Goal: Information Seeking & Learning: Learn about a topic

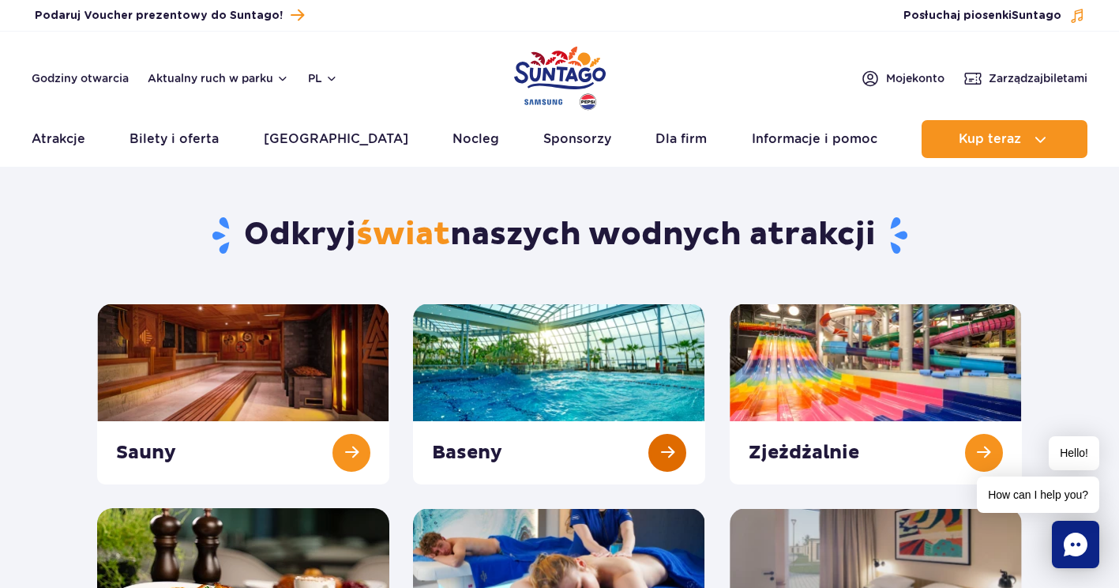
click at [590, 331] on link at bounding box center [559, 393] width 292 height 181
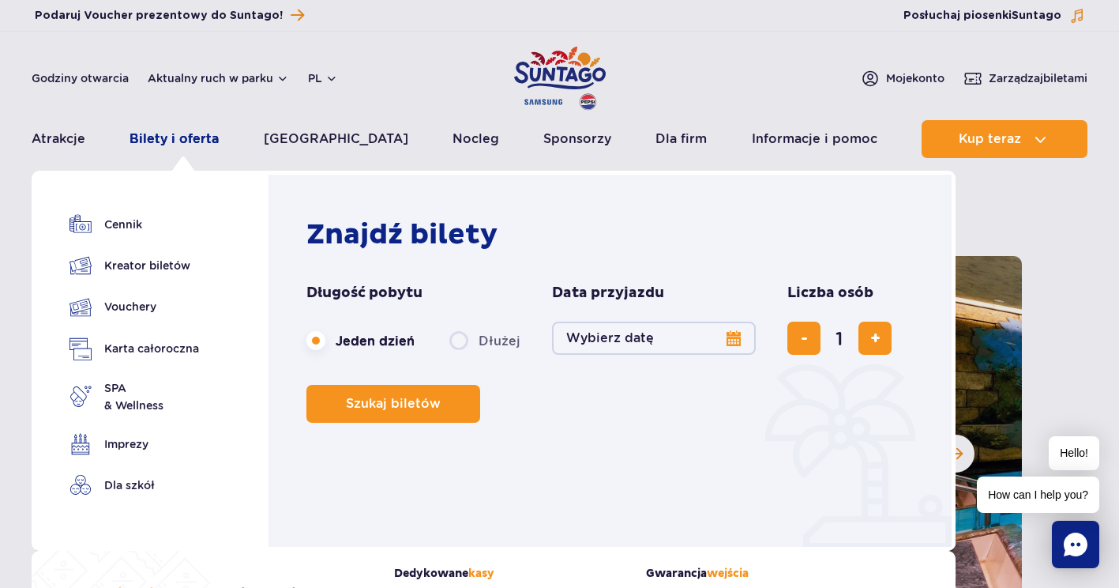
click at [163, 141] on link "Bilety i oferta" at bounding box center [174, 139] width 89 height 38
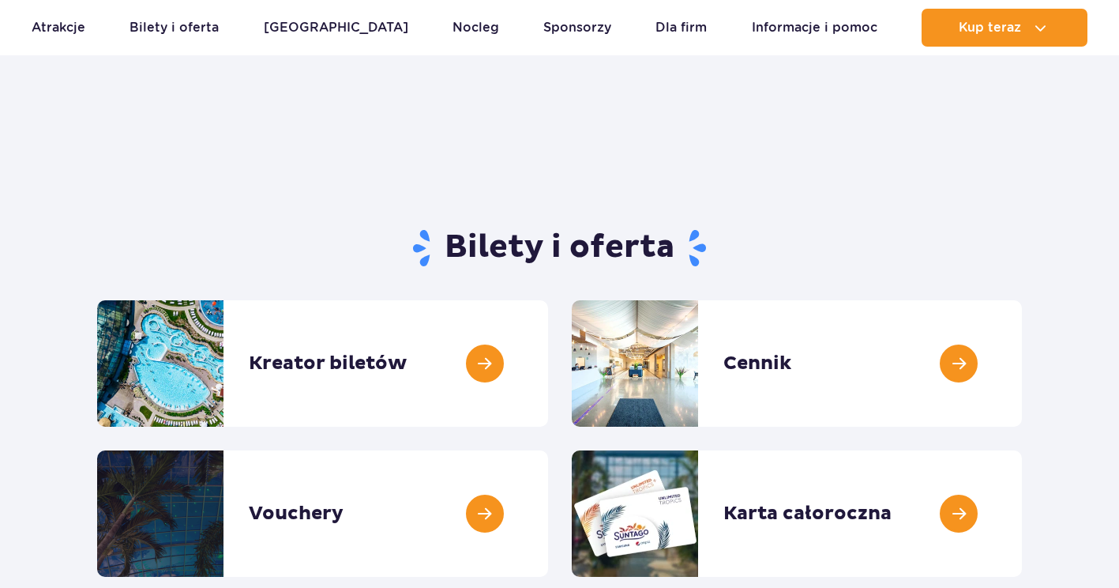
scroll to position [158, 0]
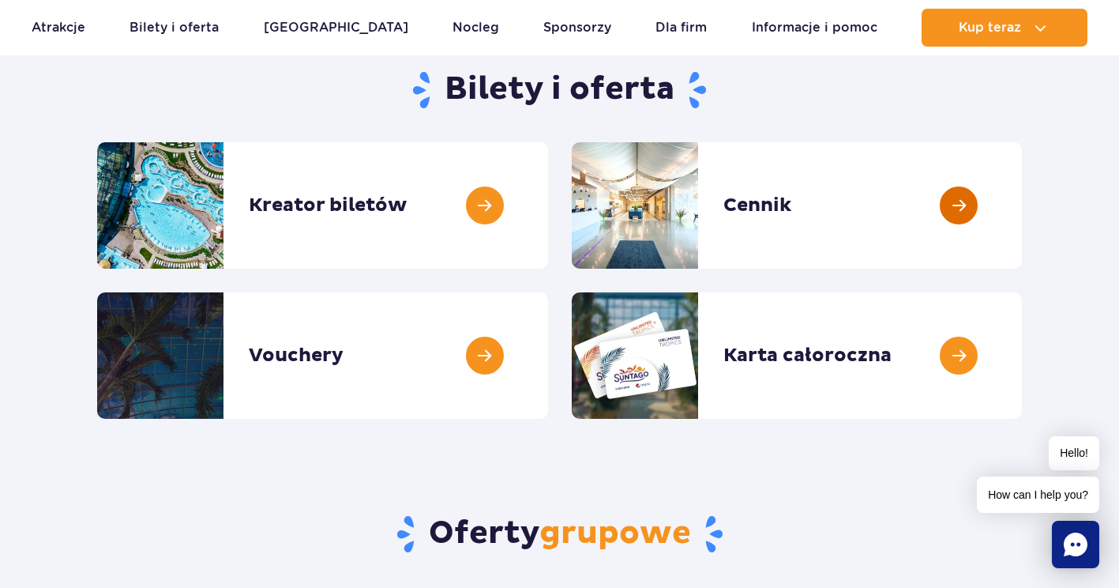
click at [1022, 211] on link at bounding box center [1022, 205] width 0 height 126
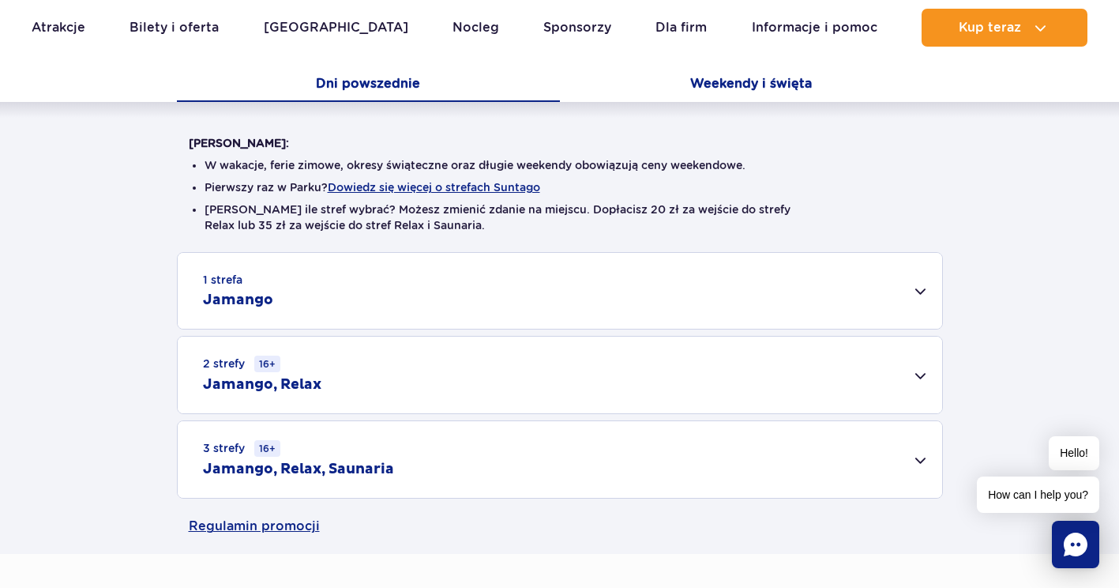
scroll to position [316, 0]
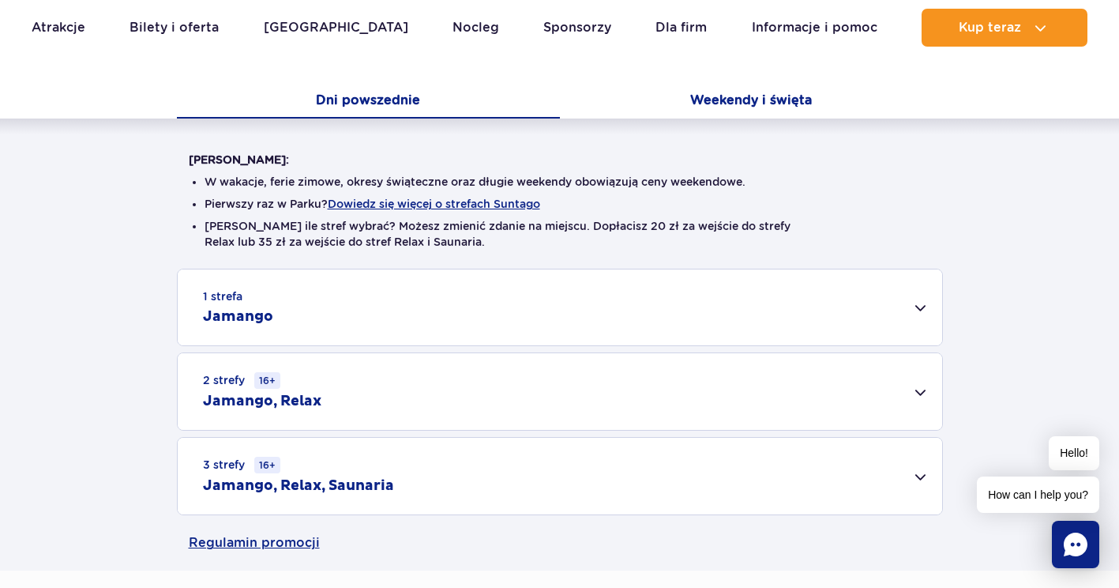
click at [743, 94] on button "Weekendy i święta" at bounding box center [751, 101] width 383 height 33
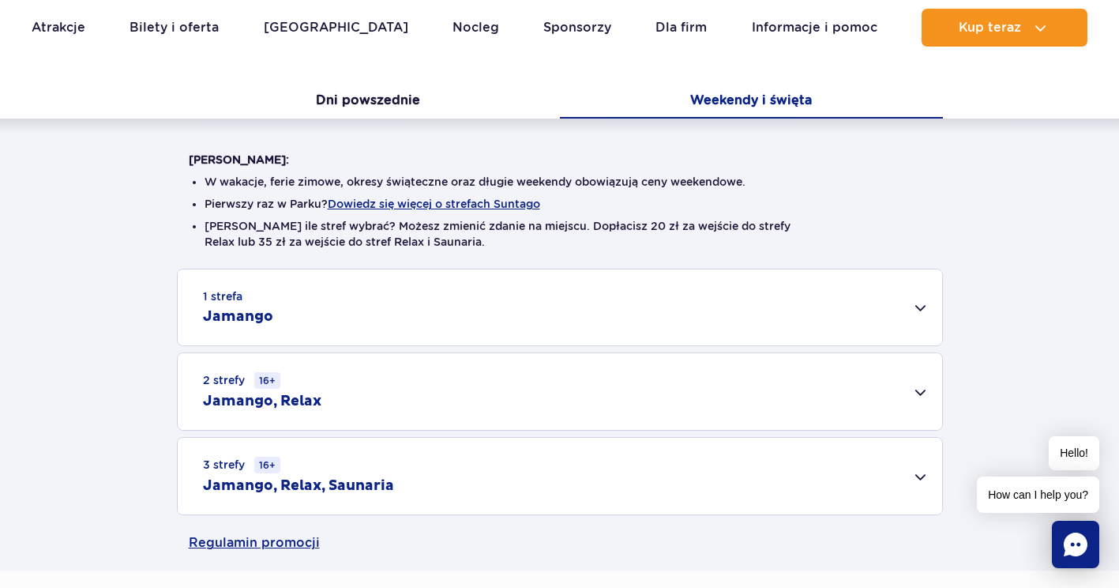
click at [777, 126] on div "Warto wiedzieć: W wakacje, ferie zimowe, okresy świąteczne oraz długie weekendy…" at bounding box center [559, 316] width 1119 height 397
click at [767, 107] on button "Weekendy i święta" at bounding box center [751, 101] width 383 height 33
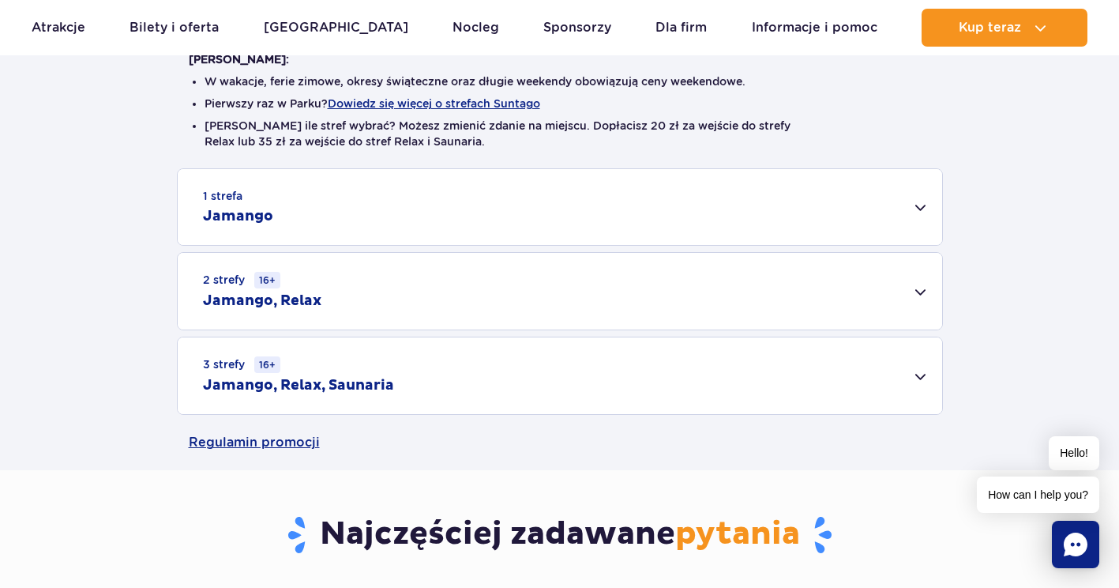
scroll to position [474, 0]
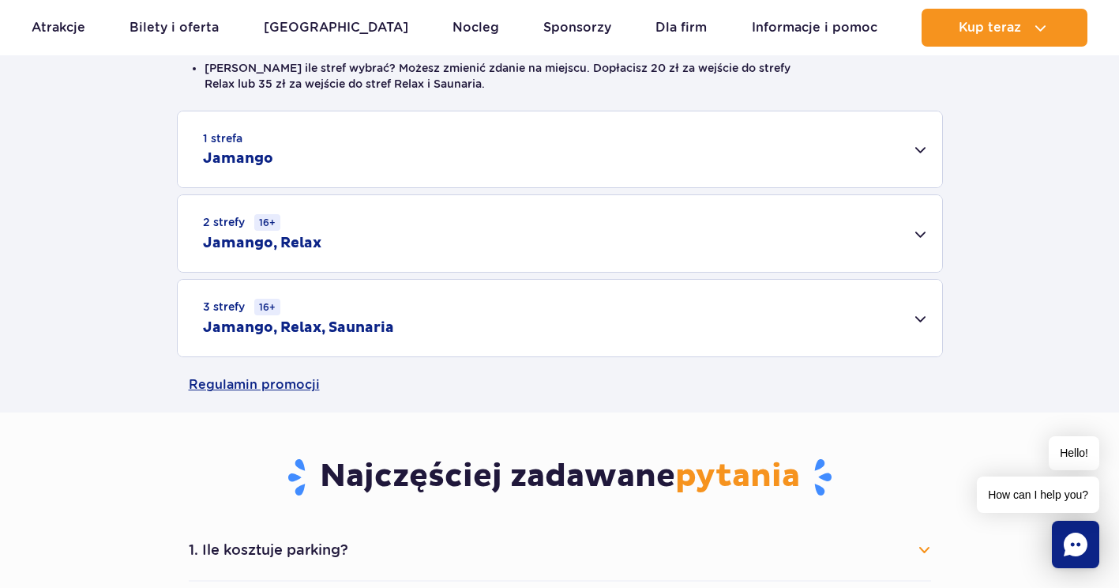
click at [910, 149] on div "1 strefa Jamango" at bounding box center [560, 149] width 765 height 76
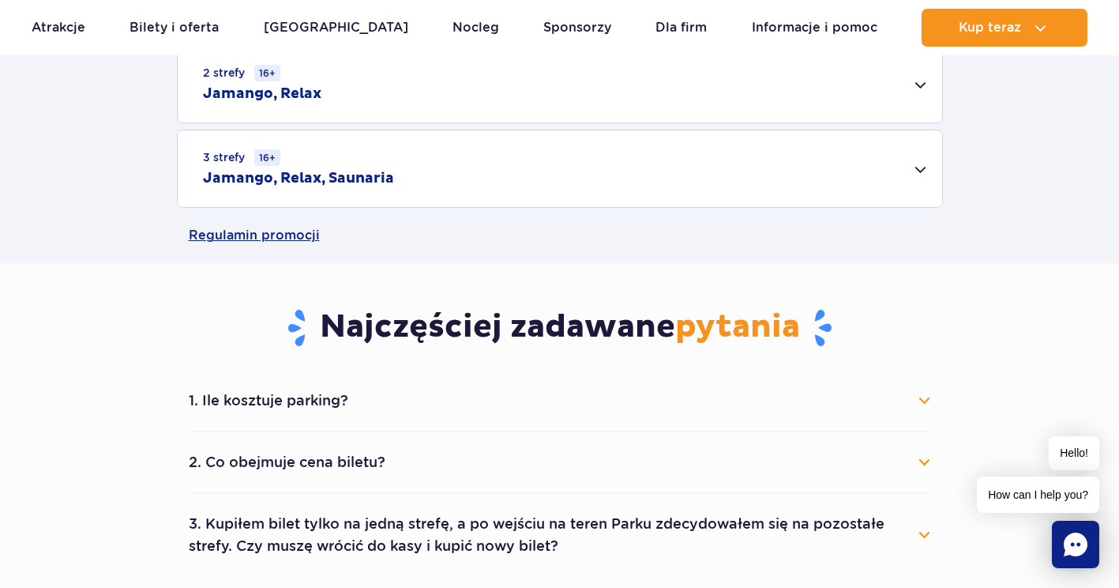
scroll to position [1106, 0]
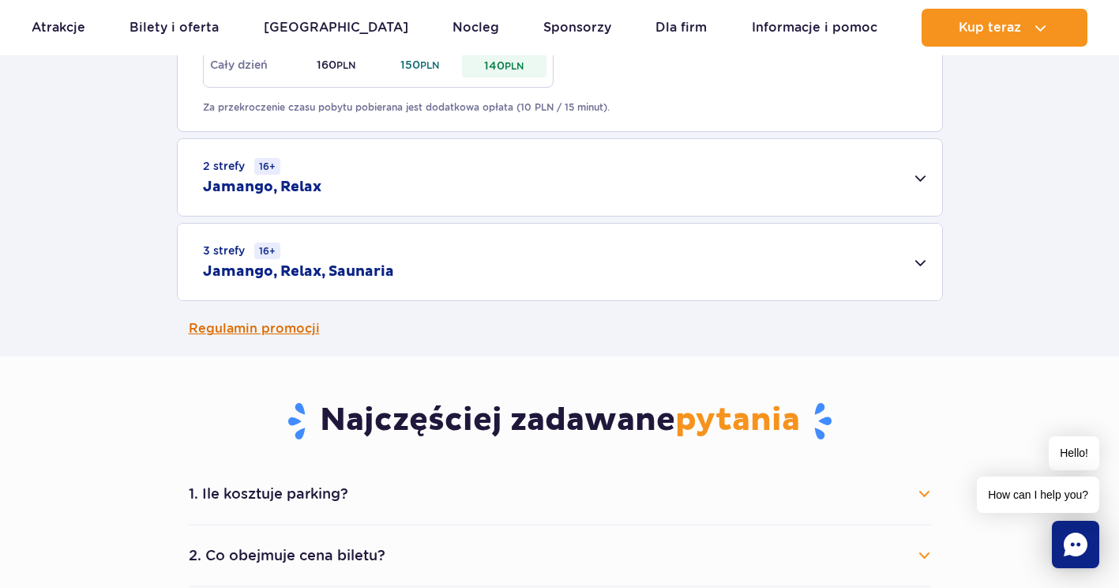
click at [302, 327] on link "Regulamin promocji" at bounding box center [560, 328] width 743 height 55
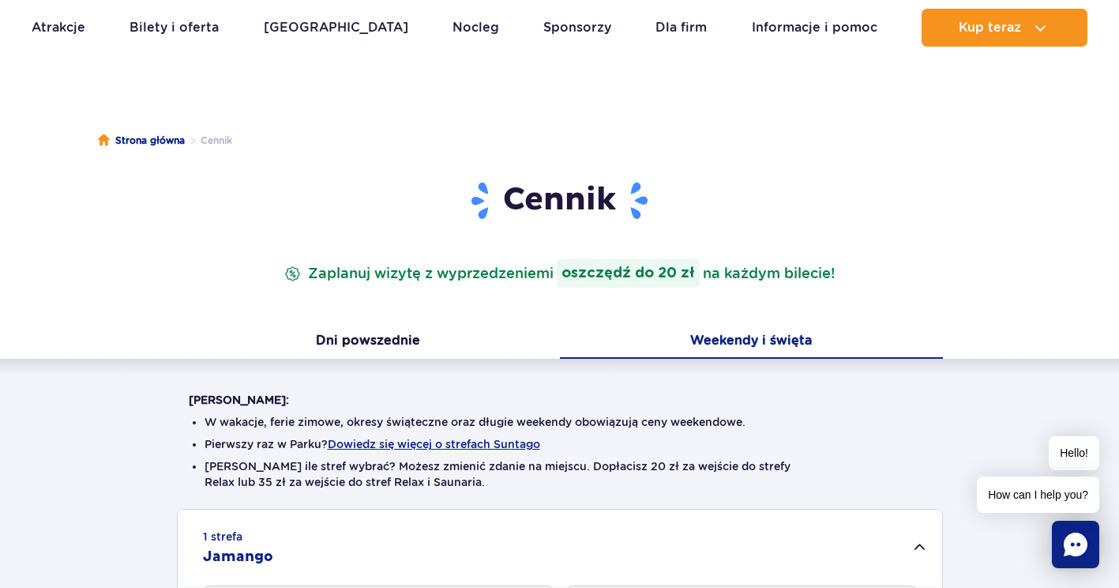
scroll to position [0, 0]
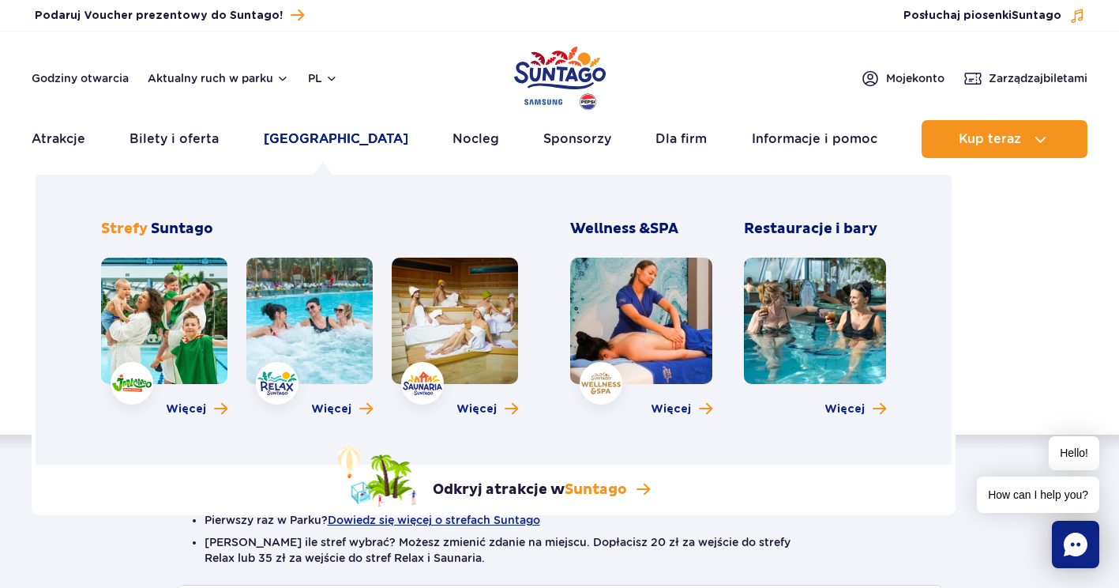
click at [324, 130] on link "[GEOGRAPHIC_DATA]" at bounding box center [336, 139] width 145 height 38
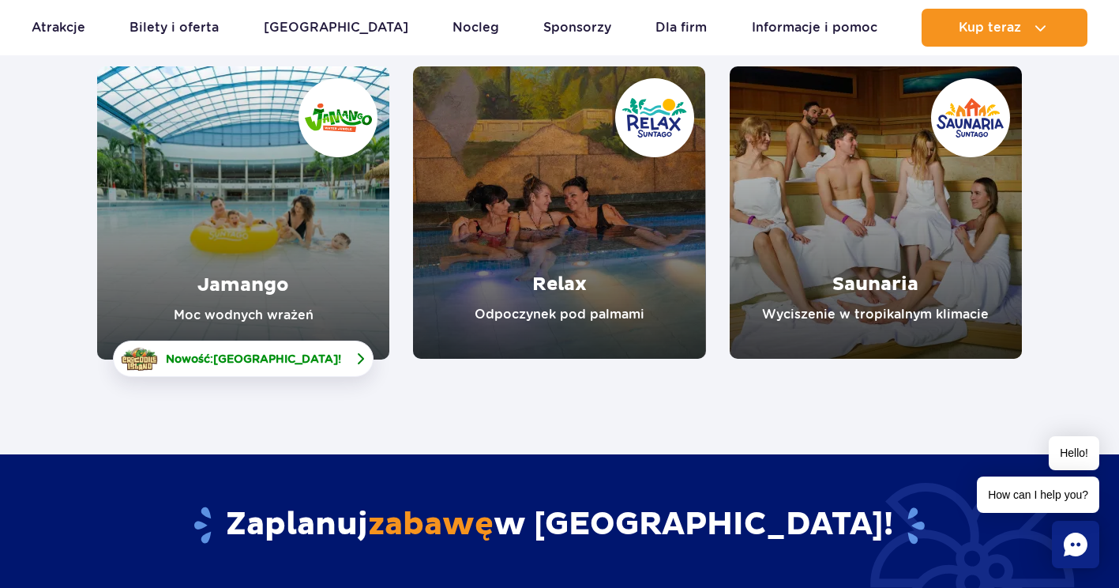
click at [272, 372] on link "Nowość: Crocodile Island !" at bounding box center [243, 358] width 261 height 36
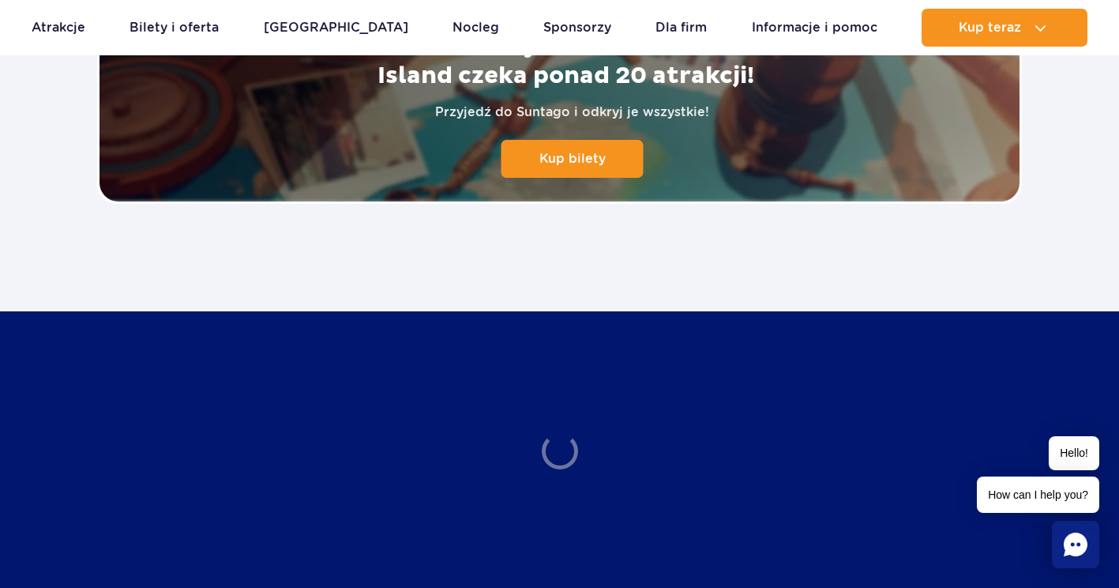
scroll to position [3555, 0]
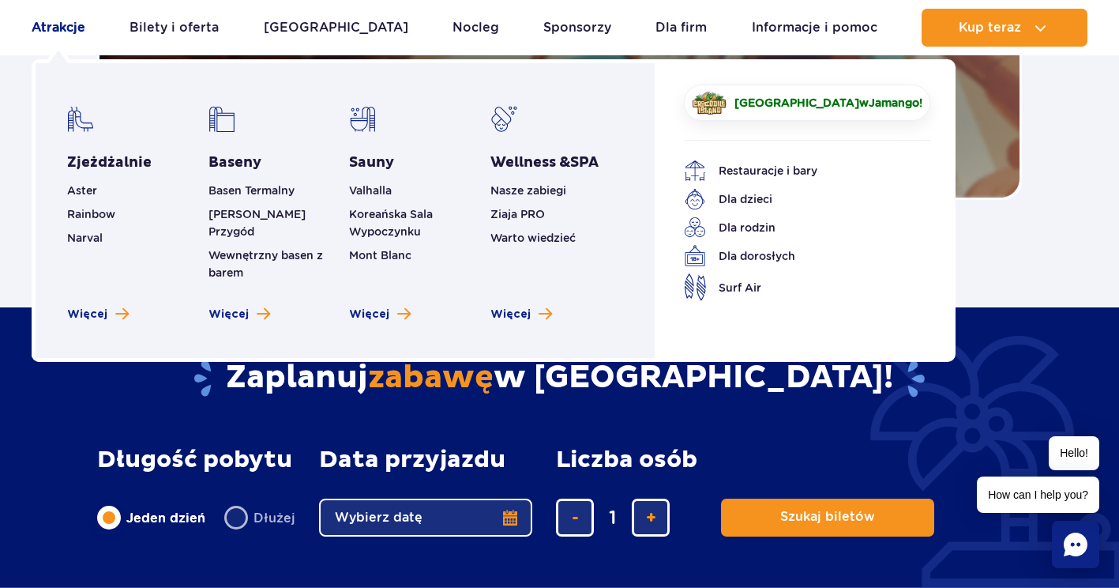
click at [49, 28] on link "Atrakcje" at bounding box center [59, 28] width 54 height 38
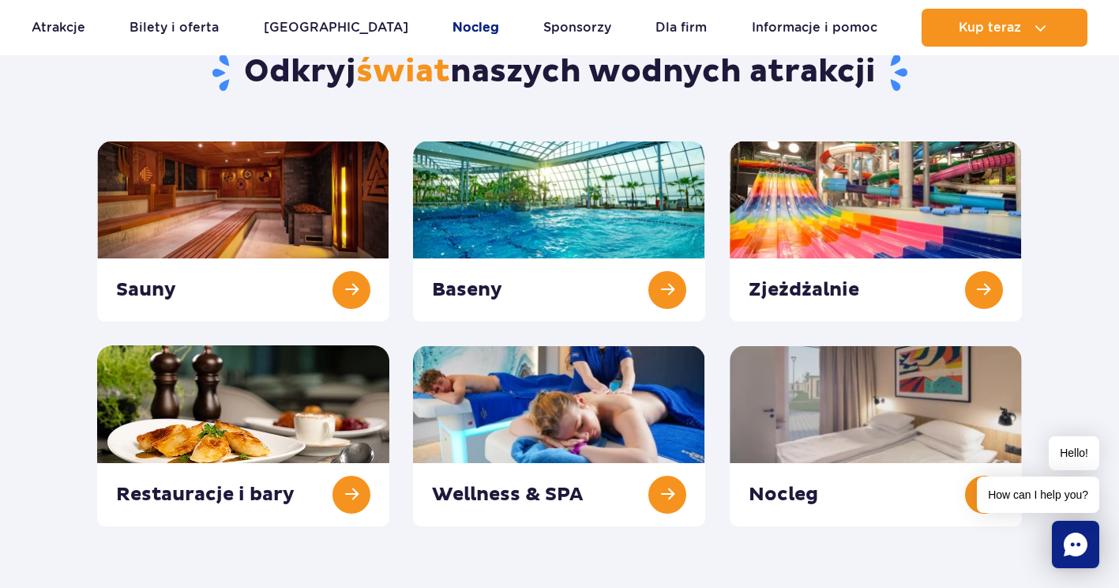
scroll to position [158, 0]
